Goal: Task Accomplishment & Management: Manage account settings

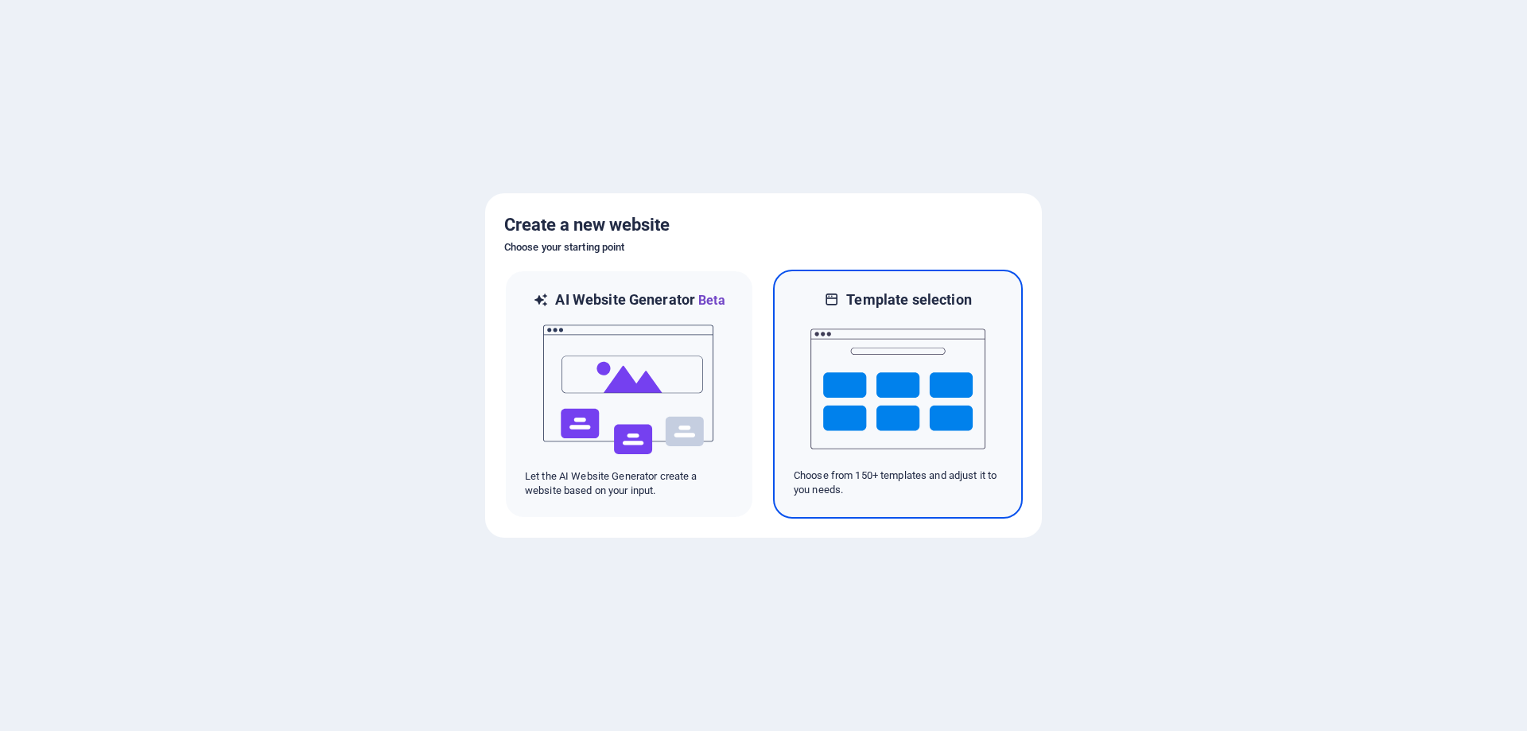
click at [935, 354] on img at bounding box center [897, 388] width 175 height 159
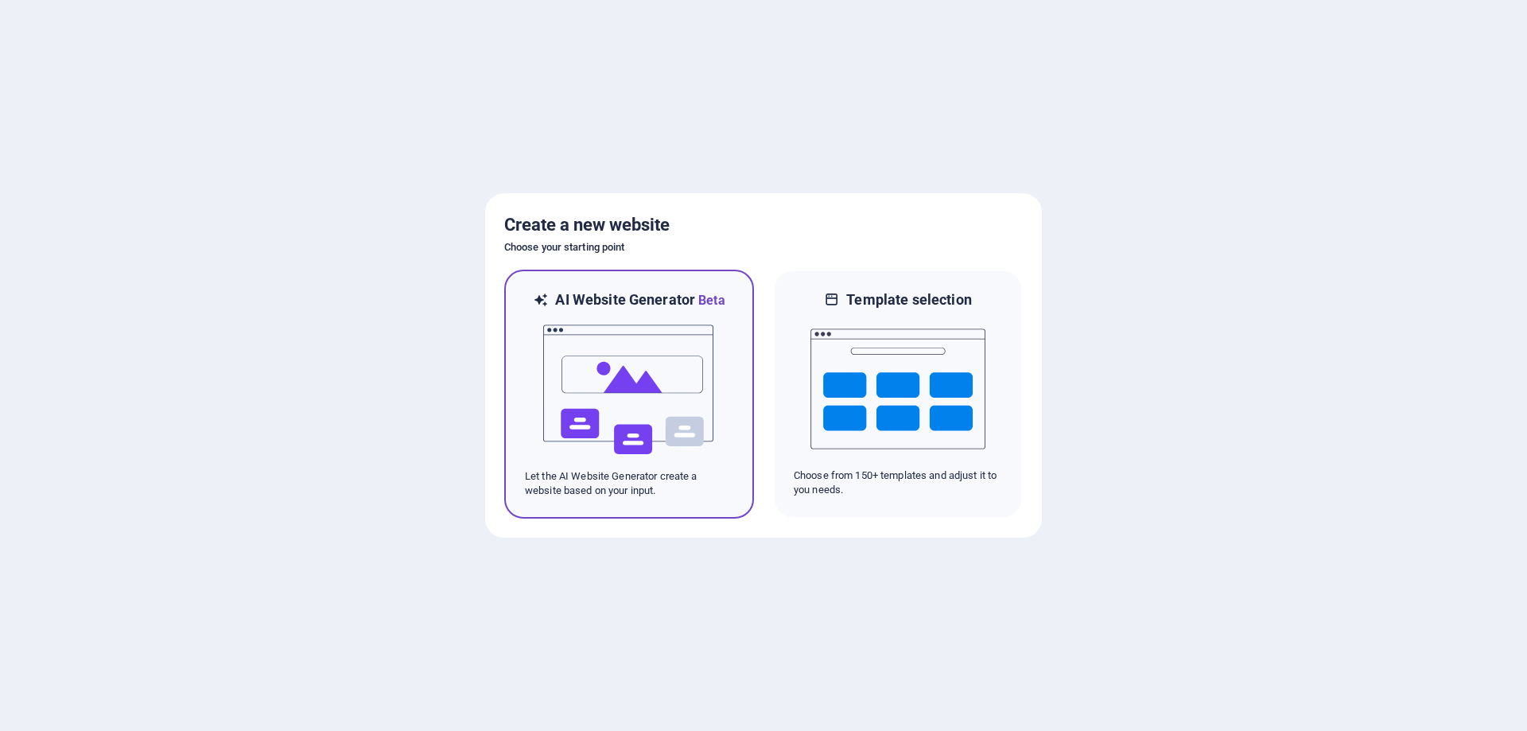
click at [648, 371] on img at bounding box center [629, 389] width 175 height 159
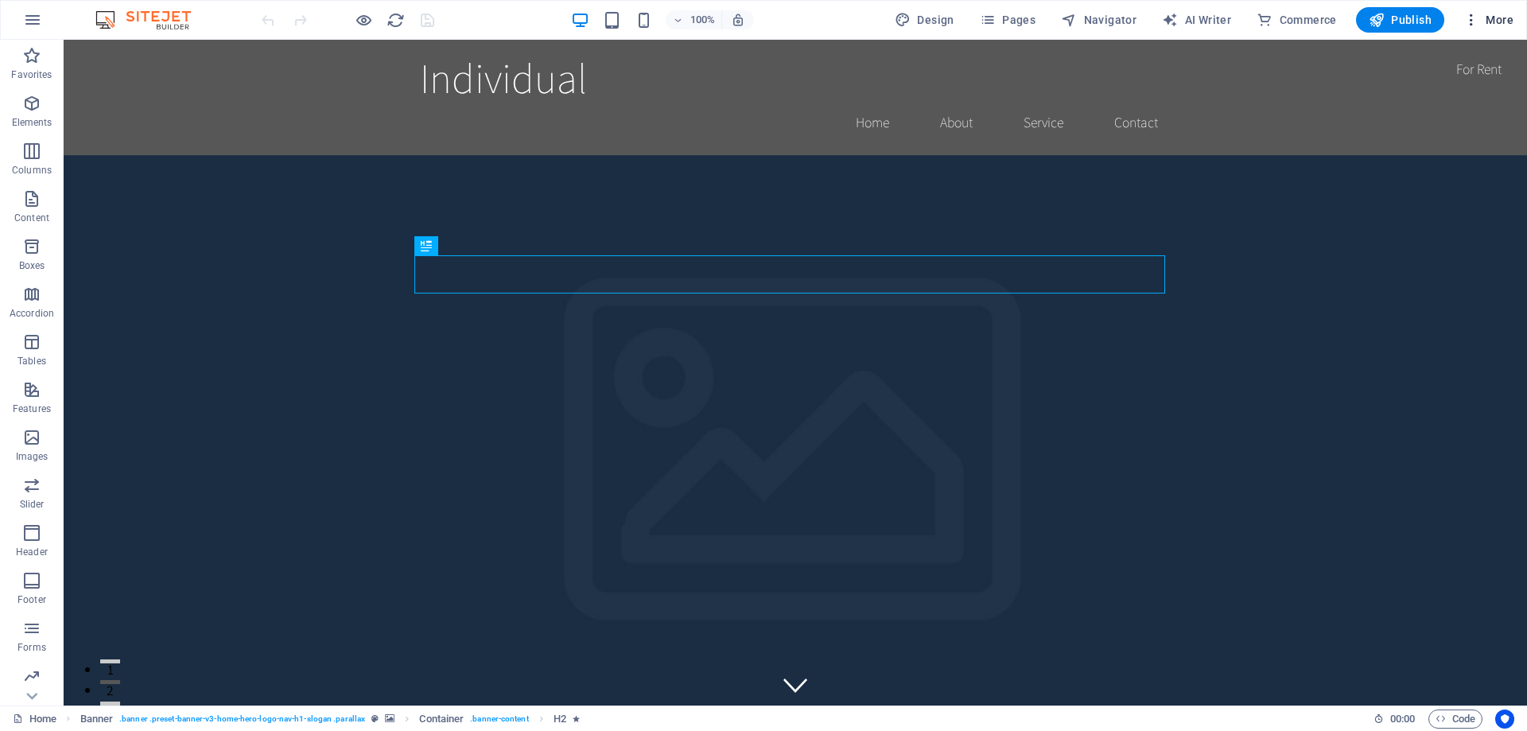
click at [1506, 18] on span "More" at bounding box center [1488, 20] width 50 height 16
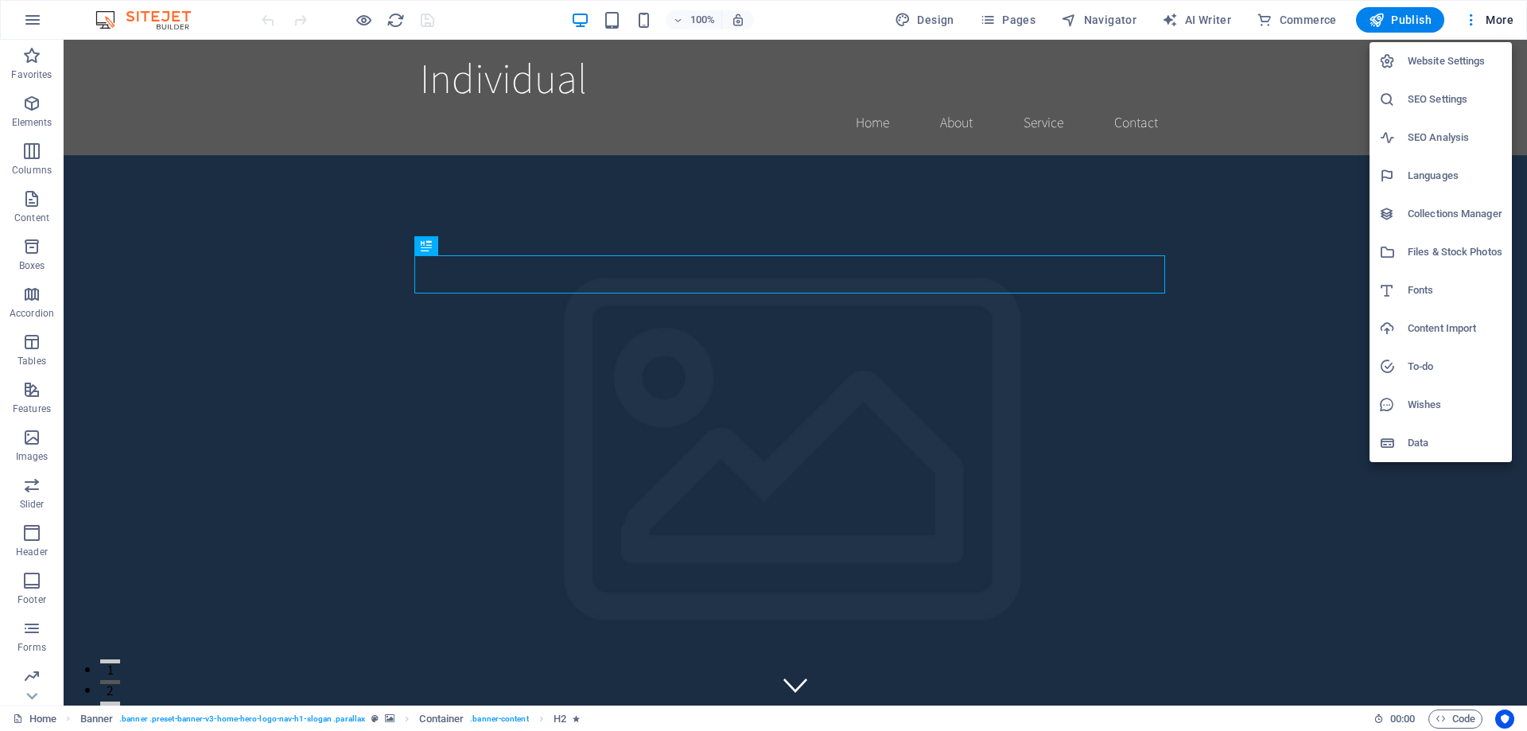
click at [949, 24] on div at bounding box center [763, 365] width 1527 height 731
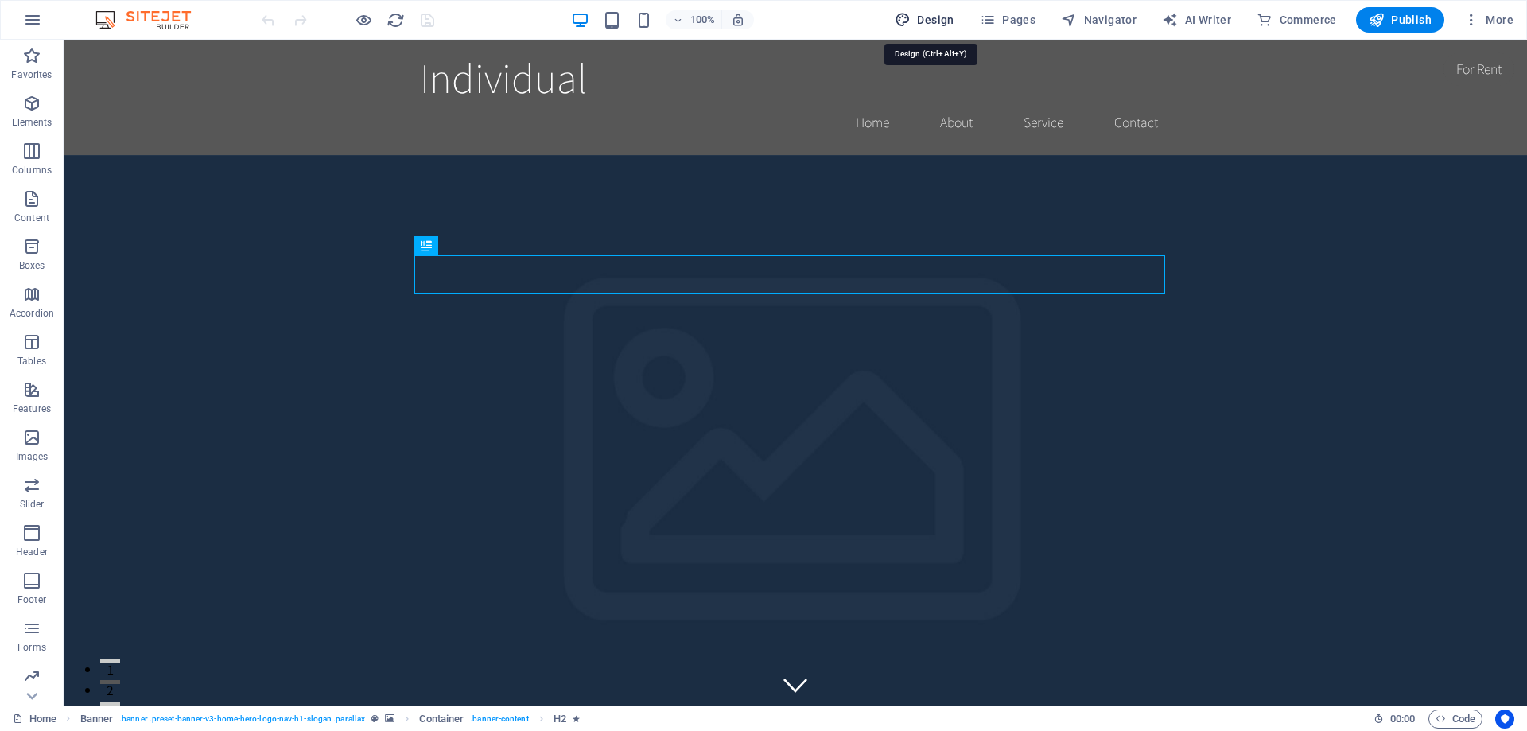
click at [938, 20] on span "Design" at bounding box center [925, 20] width 60 height 16
select select "rem"
select select "200"
select select "px"
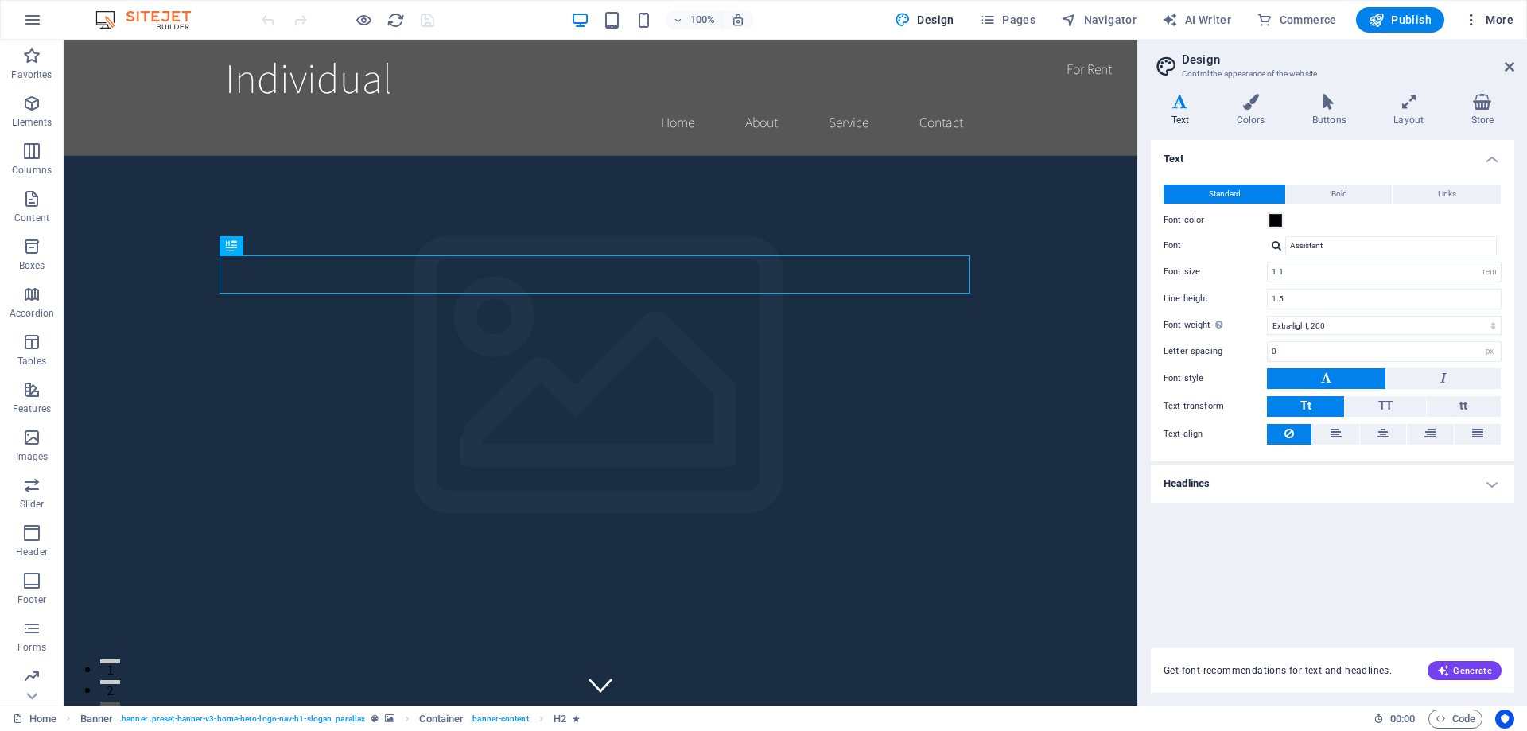
drag, startPoint x: 1509, startPoint y: 65, endPoint x: 1503, endPoint y: 18, distance: 47.3
click at [1509, 66] on icon at bounding box center [1510, 66] width 10 height 13
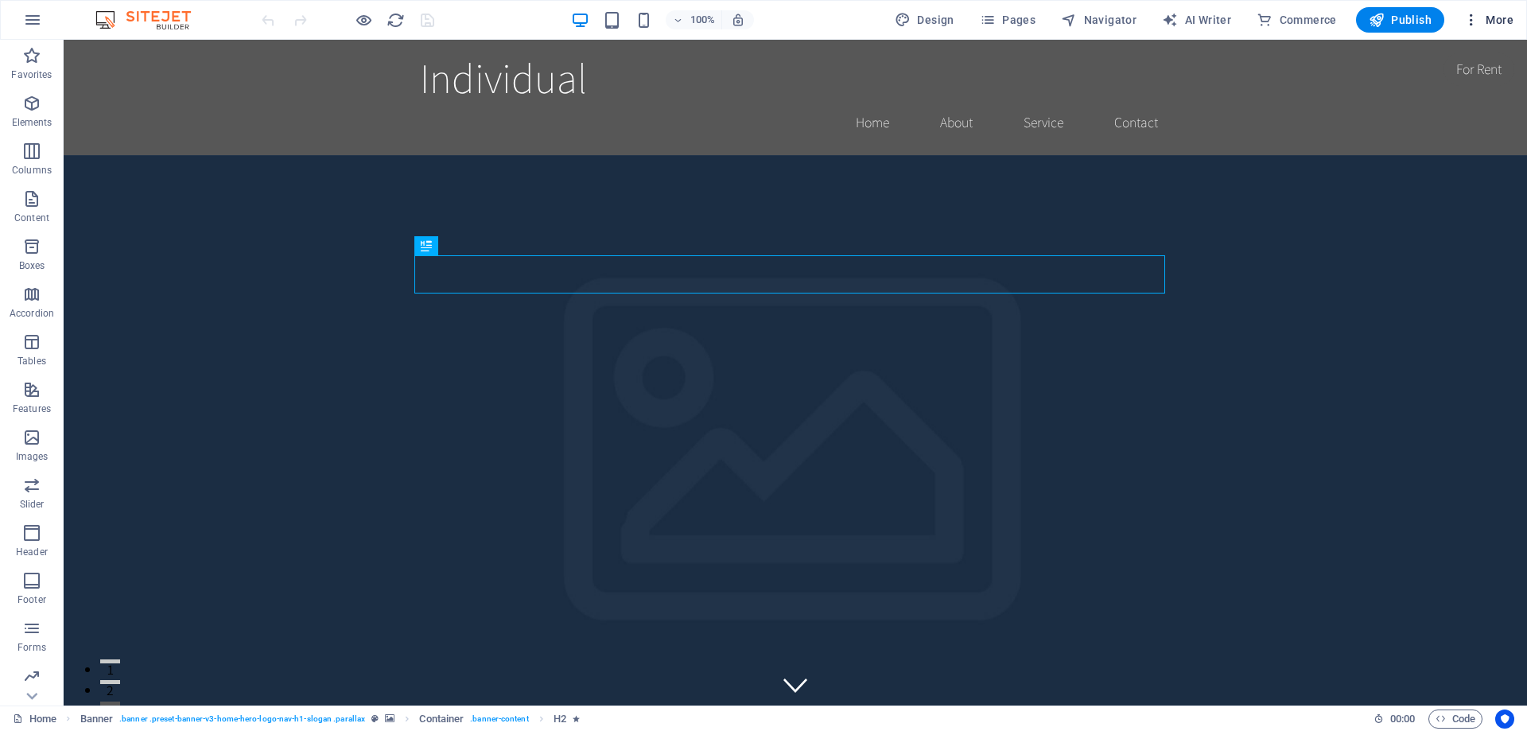
click at [1480, 24] on span "More" at bounding box center [1488, 20] width 50 height 16
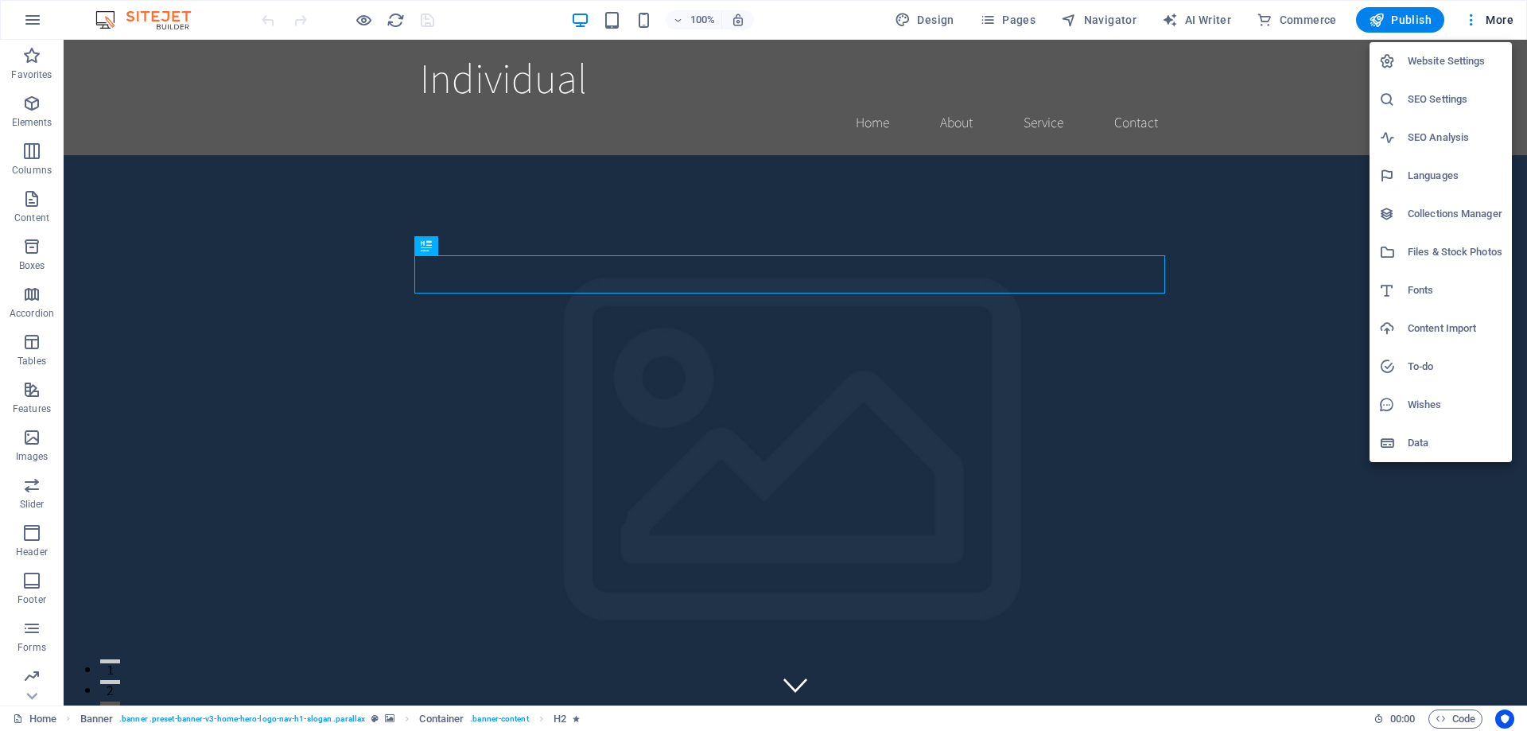
click at [1438, 60] on h6 "Website Settings" at bounding box center [1455, 61] width 95 height 19
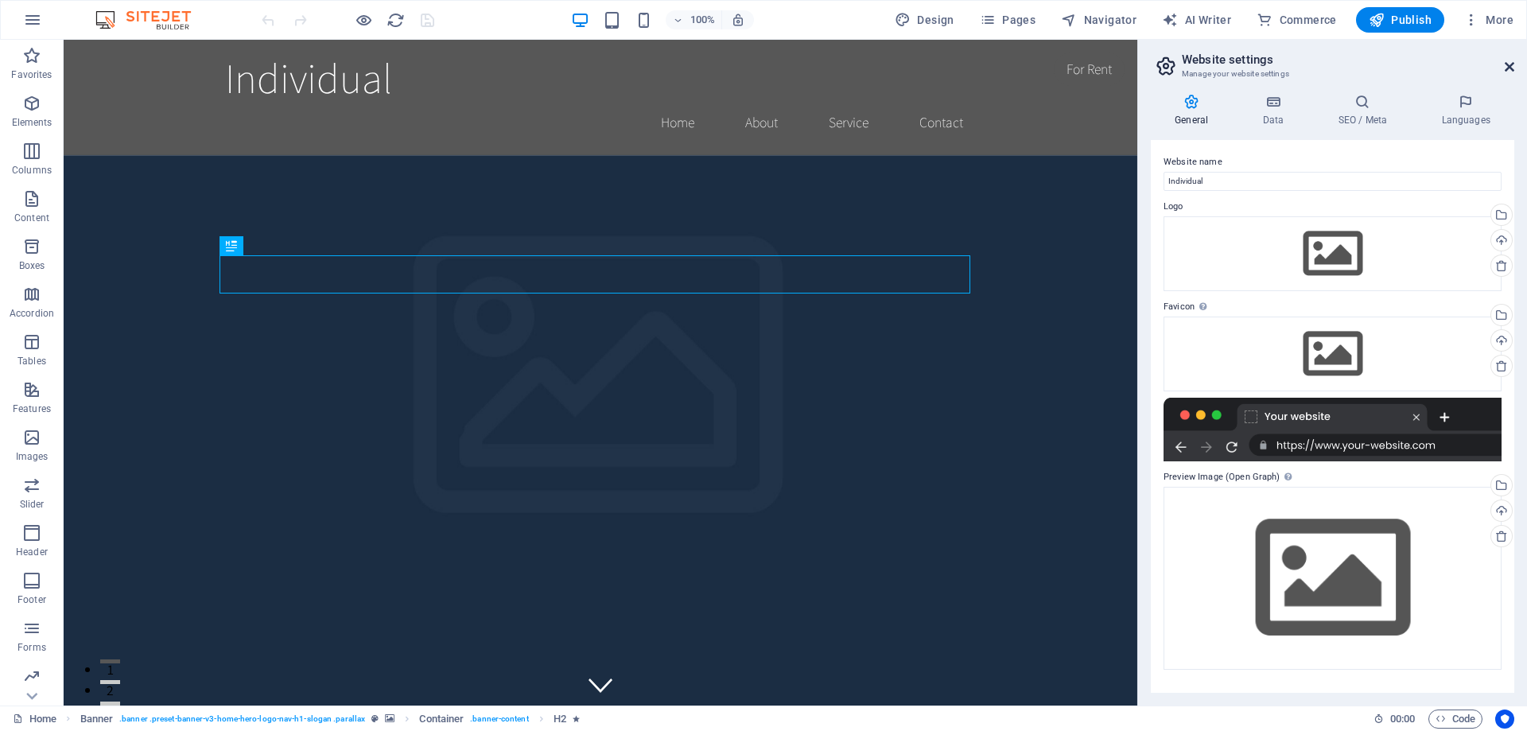
click at [1510, 68] on icon at bounding box center [1510, 66] width 10 height 13
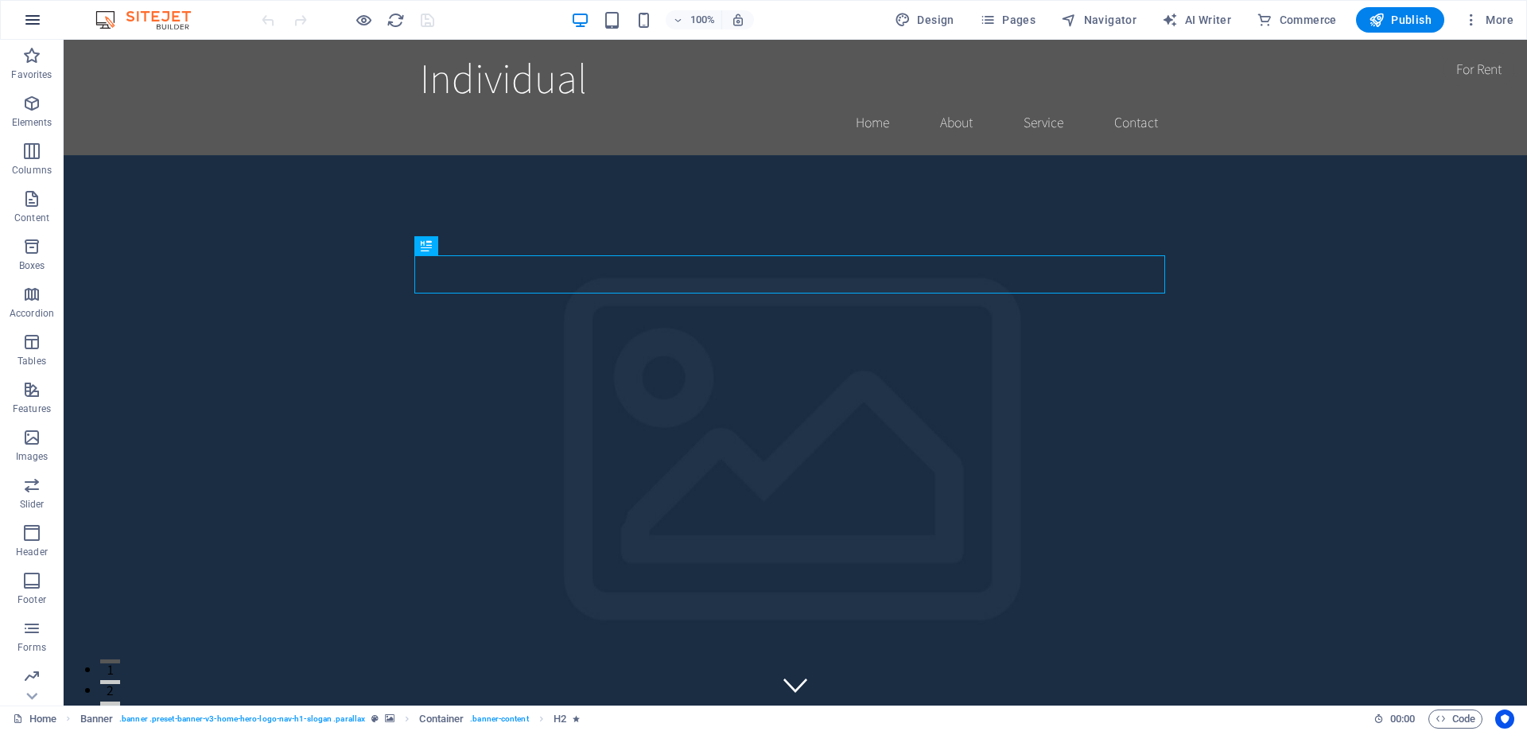
click at [38, 14] on icon "button" at bounding box center [32, 19] width 19 height 19
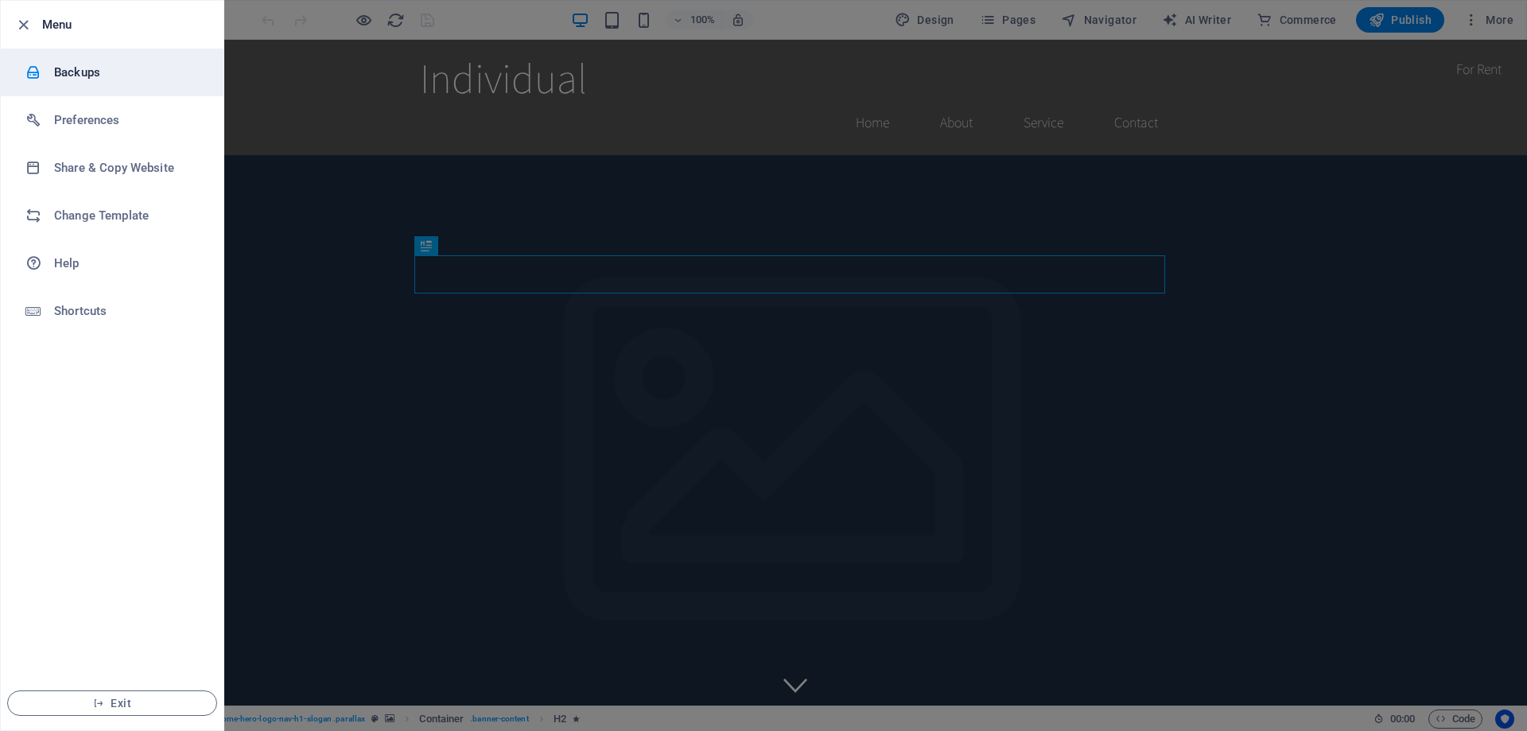
click at [95, 70] on h6 "Backups" at bounding box center [127, 72] width 147 height 19
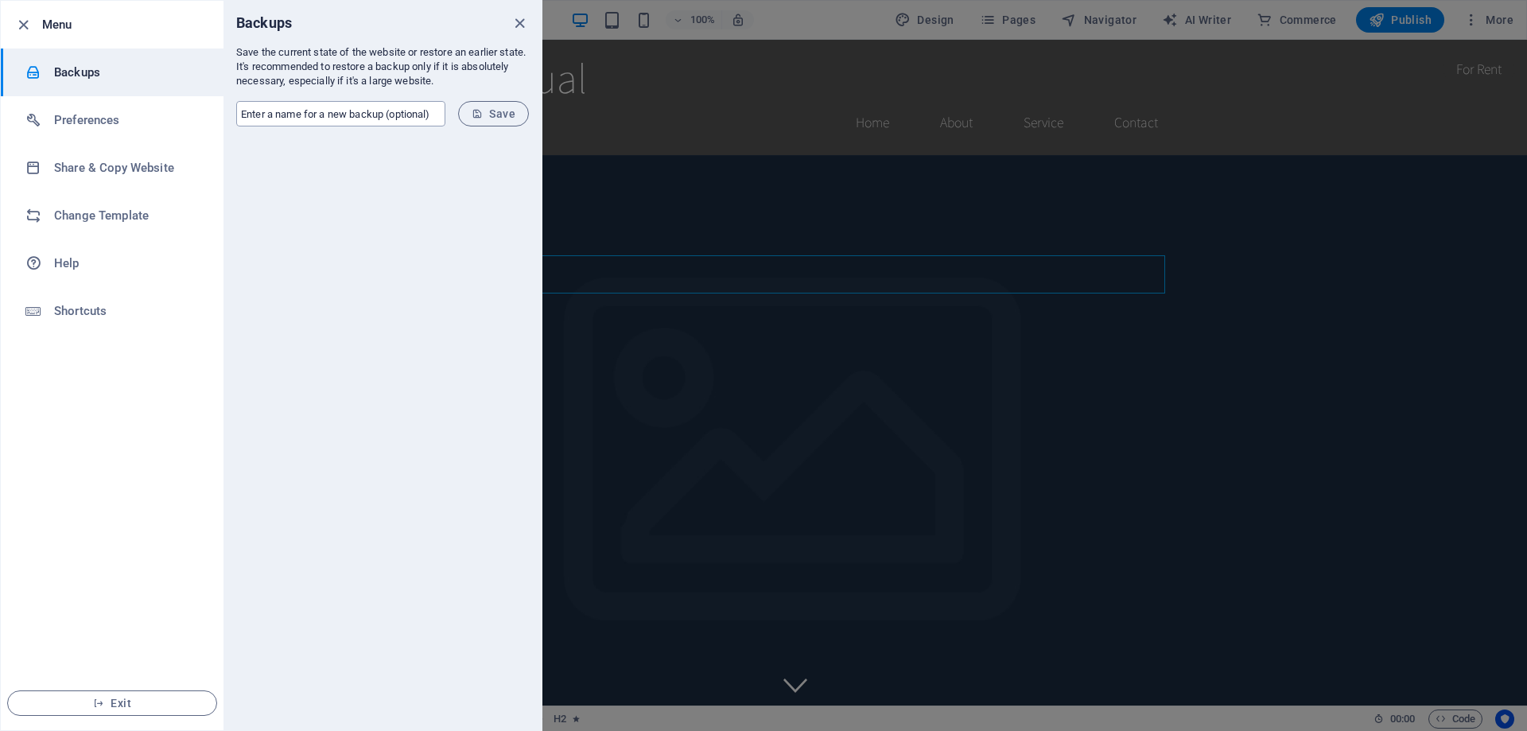
click at [425, 115] on input "text" at bounding box center [340, 113] width 209 height 25
click at [401, 403] on div at bounding box center [382, 434] width 318 height 591
click at [177, 216] on h6 "Change Template" at bounding box center [127, 215] width 147 height 19
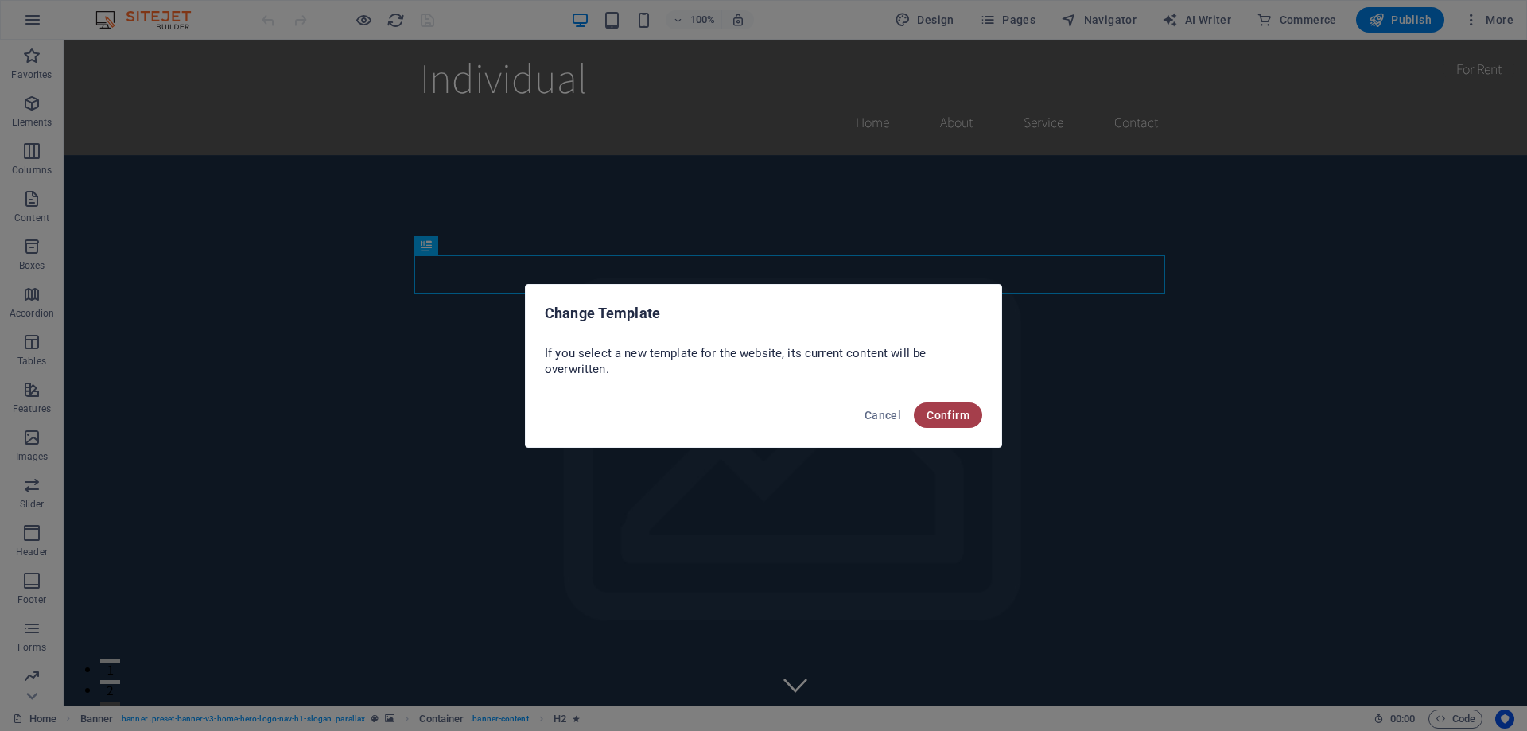
click at [966, 418] on span "Confirm" at bounding box center [947, 415] width 43 height 13
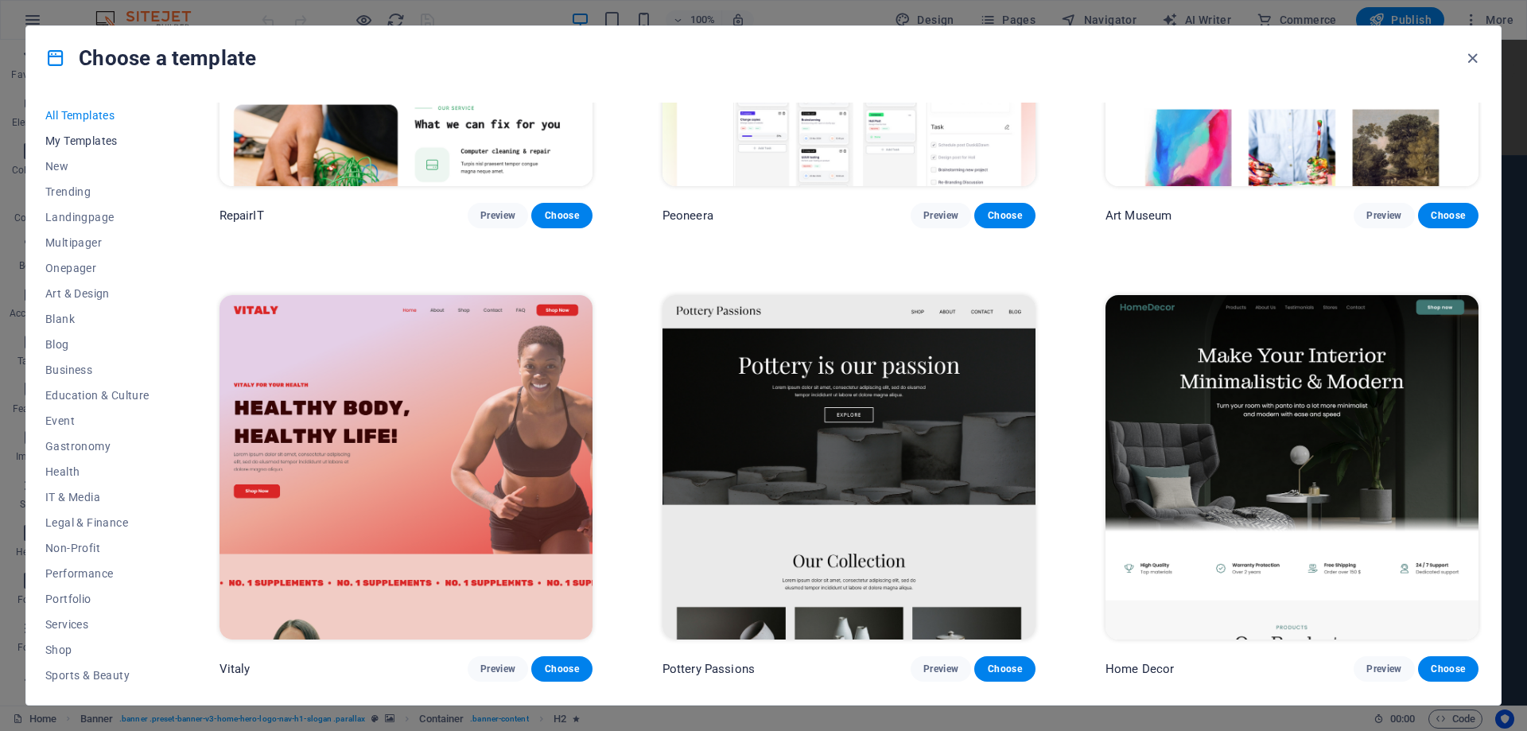
click at [95, 142] on span "My Templates" at bounding box center [97, 140] width 104 height 13
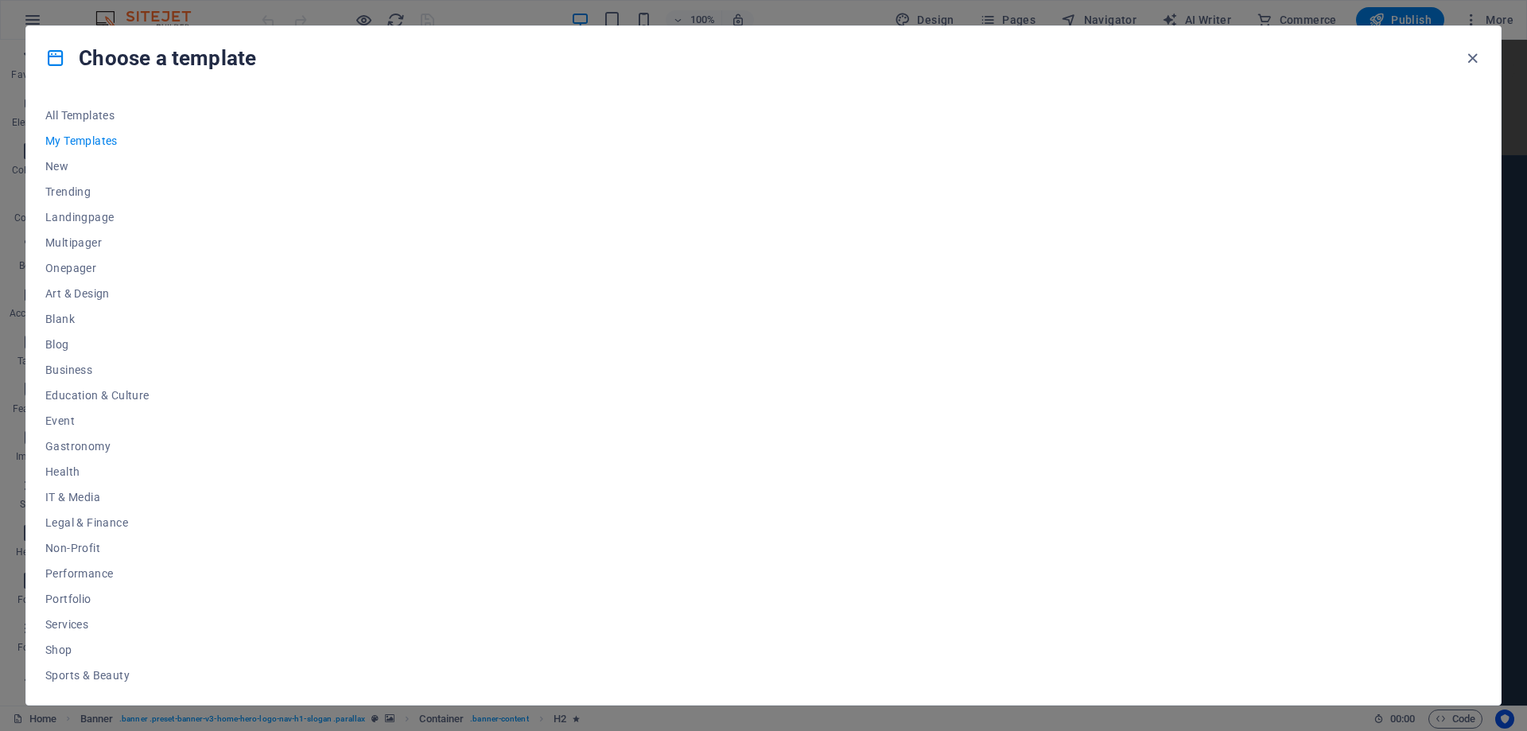
click at [688, 266] on div at bounding box center [848, 394] width 1265 height 583
click at [71, 2] on div "Choose a template All Templates My Templates New Trending Landingpage Multipage…" at bounding box center [763, 365] width 1527 height 731
click at [17, 523] on div "Choose a template All Templates My Templates New Trending Landingpage Multipage…" at bounding box center [763, 365] width 1527 height 731
click at [1474, 55] on icon "button" at bounding box center [1472, 58] width 18 height 18
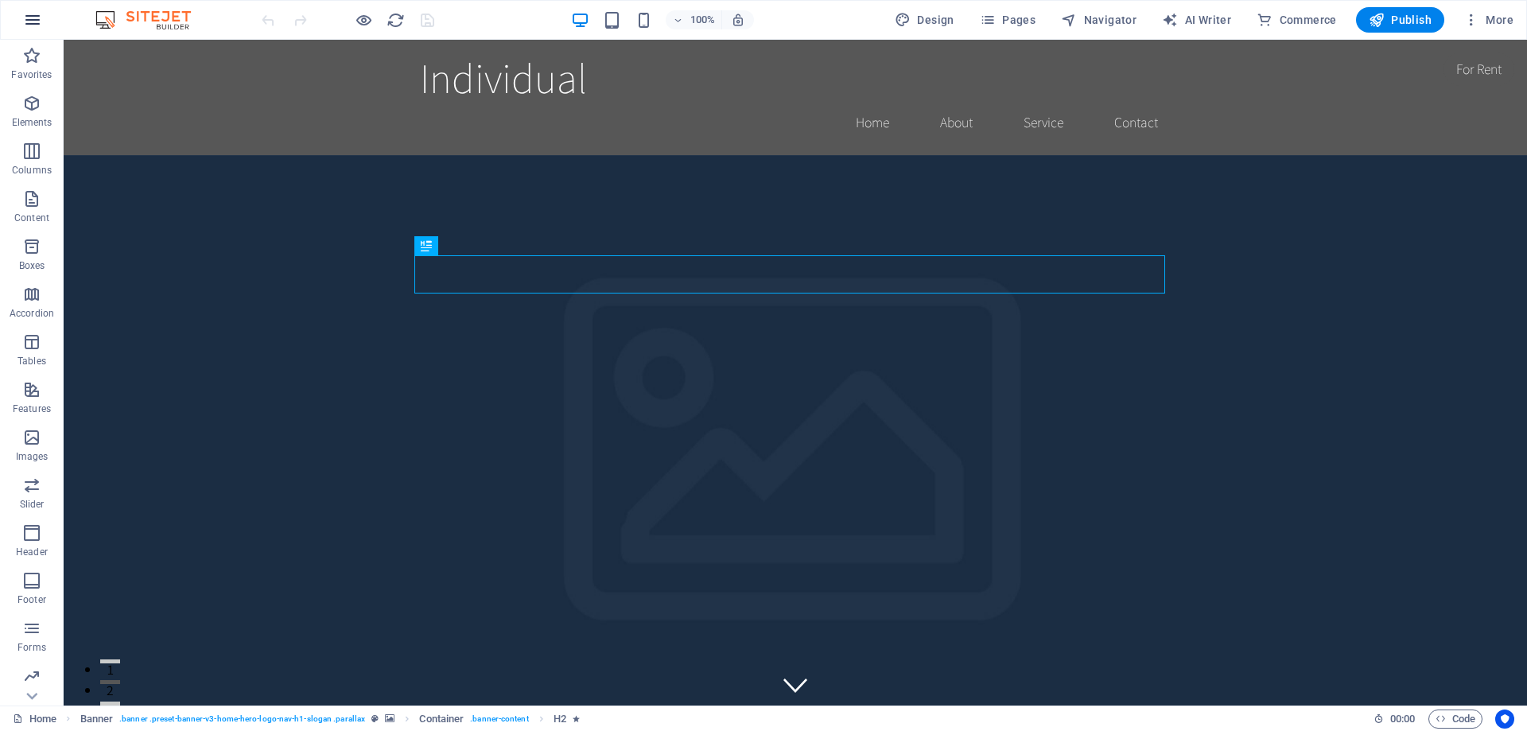
click at [37, 18] on icon "button" at bounding box center [32, 19] width 19 height 19
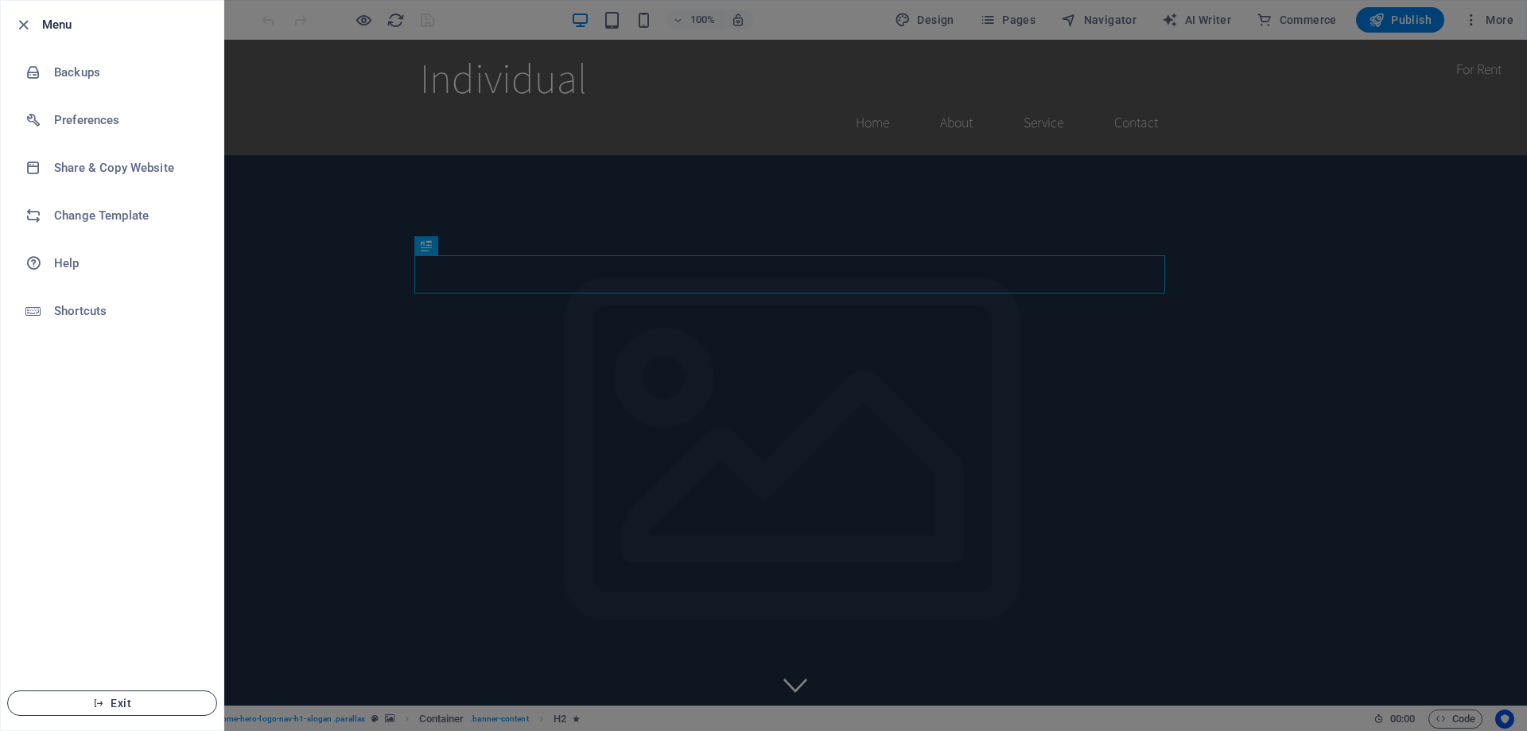
click at [132, 702] on span "Exit" at bounding box center [112, 703] width 183 height 13
